Goal: Transaction & Acquisition: Purchase product/service

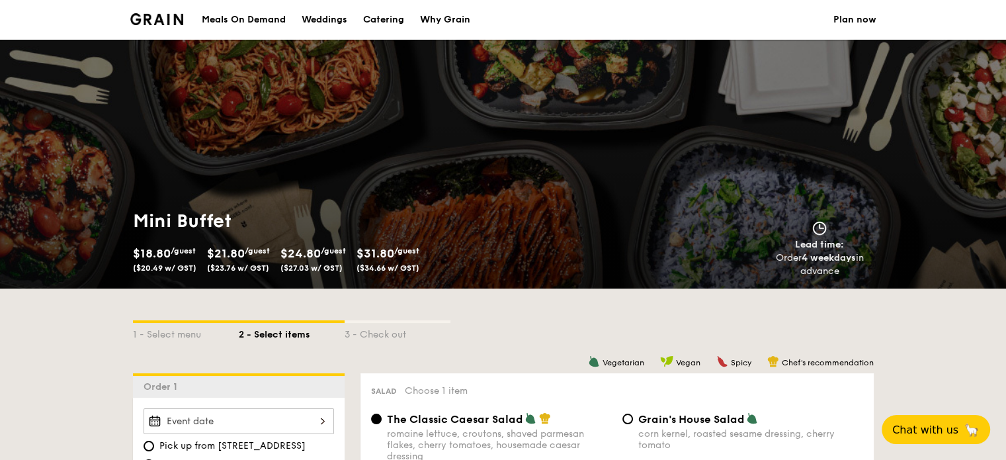
click at [398, 24] on div "Catering" at bounding box center [383, 20] width 41 height 40
select select
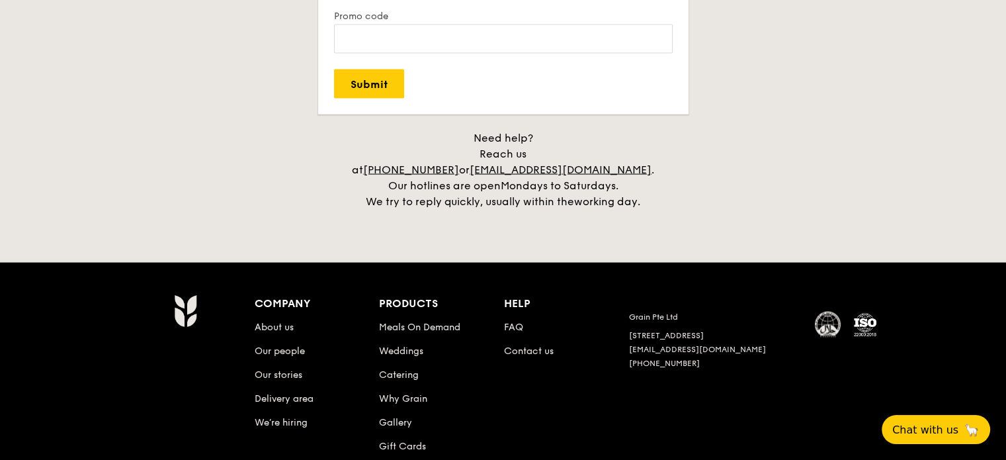
scroll to position [2763, 0]
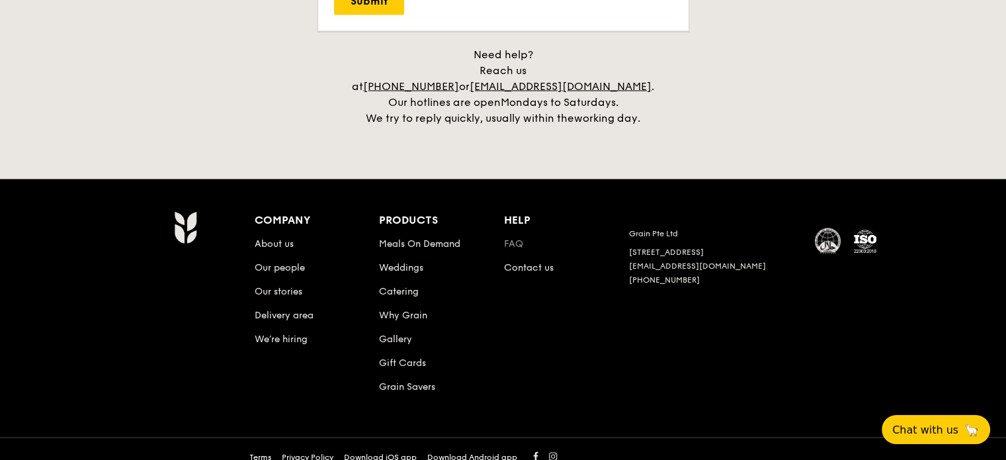
click at [516, 238] on link "FAQ" at bounding box center [513, 243] width 19 height 11
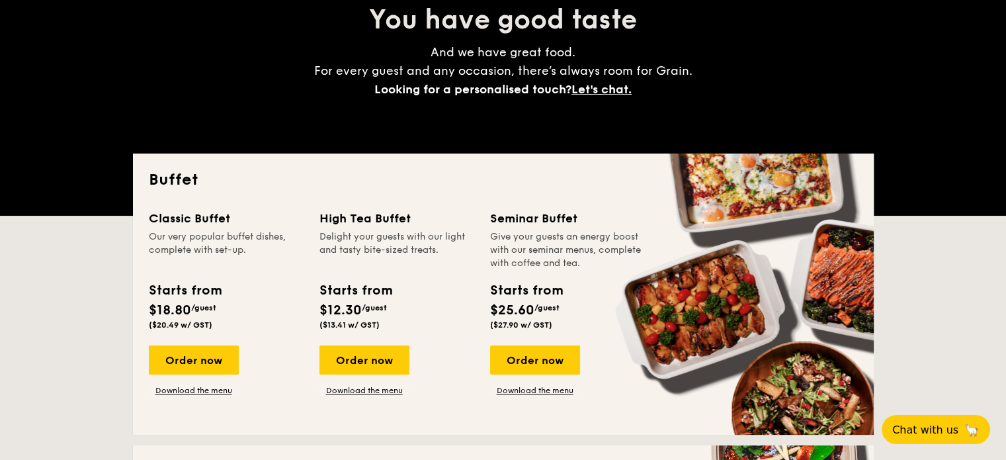
scroll to position [265, 0]
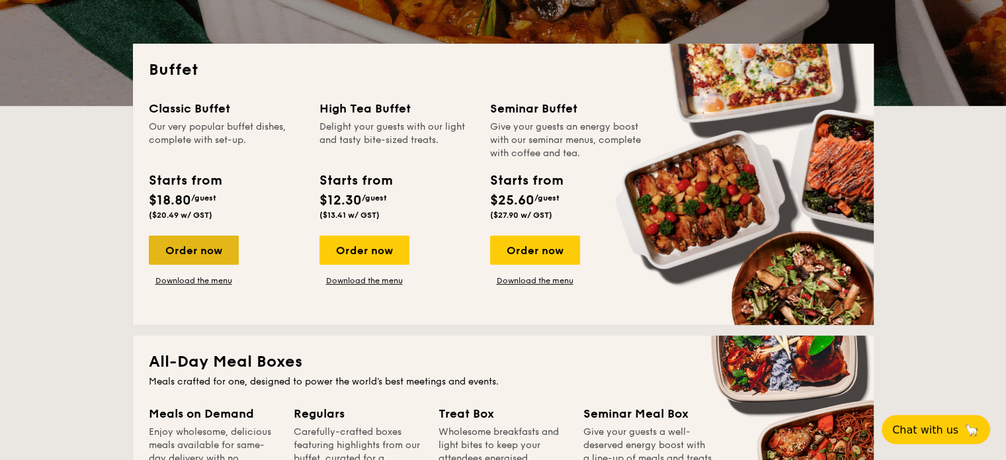
click at [186, 252] on div "Order now" at bounding box center [194, 249] width 90 height 29
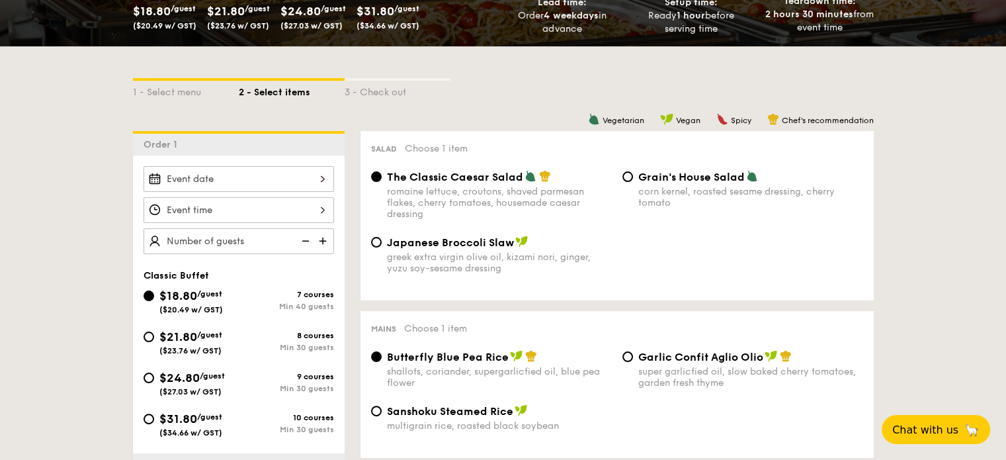
scroll to position [265, 0]
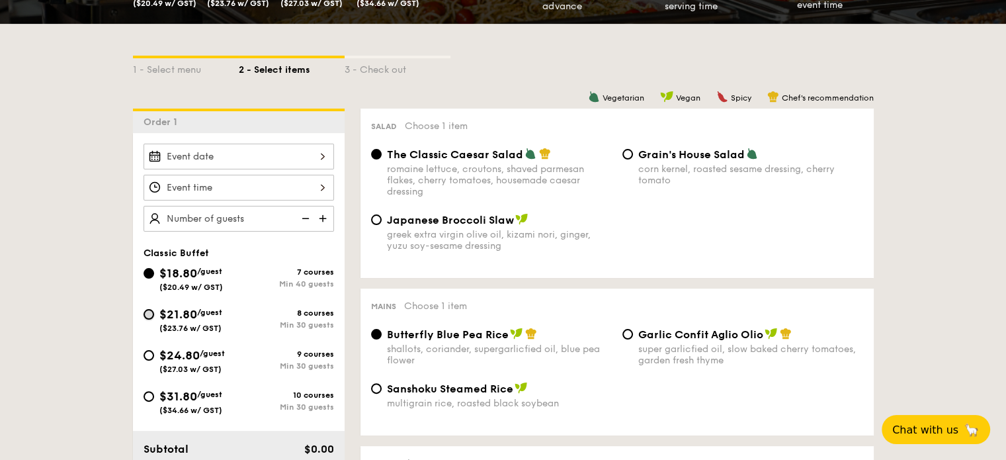
click at [147, 311] on input "$21.80 /guest ($23.76 w/ GST) 8 courses Min 30 guests" at bounding box center [148, 314] width 11 height 11
radio input "true"
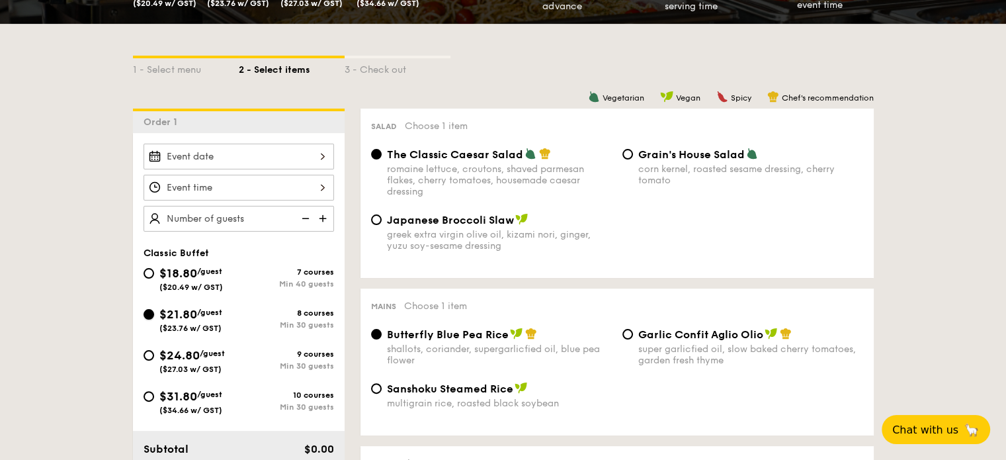
radio input "true"
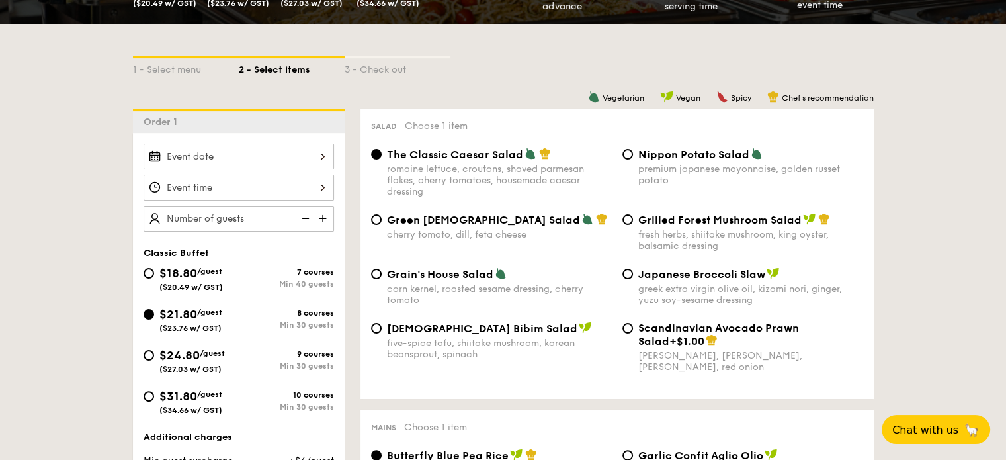
drag, startPoint x: 221, startPoint y: 330, endPoint x: 159, endPoint y: 328, distance: 61.5
click at [159, 328] on span "($23.76 w/ GST)" at bounding box center [190, 327] width 62 height 9
copy span "($23.76 w/ GST)"
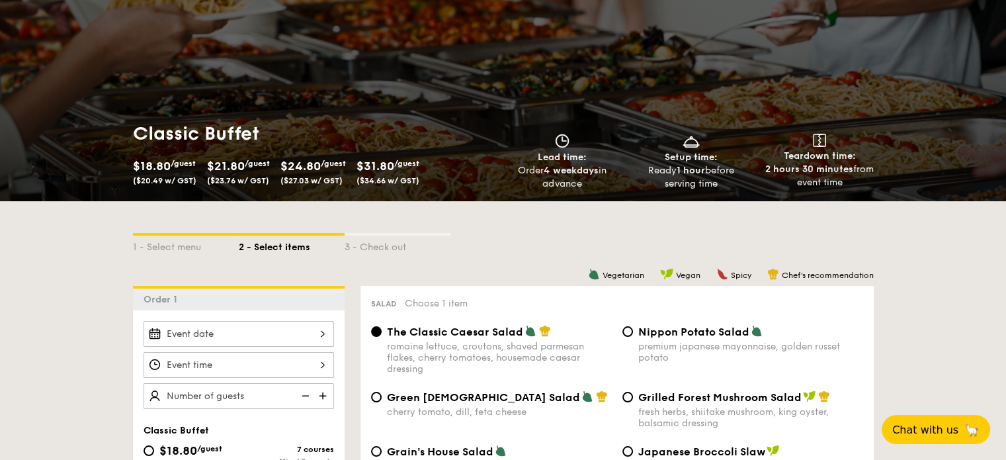
scroll to position [0, 0]
